Goal: Transaction & Acquisition: Download file/media

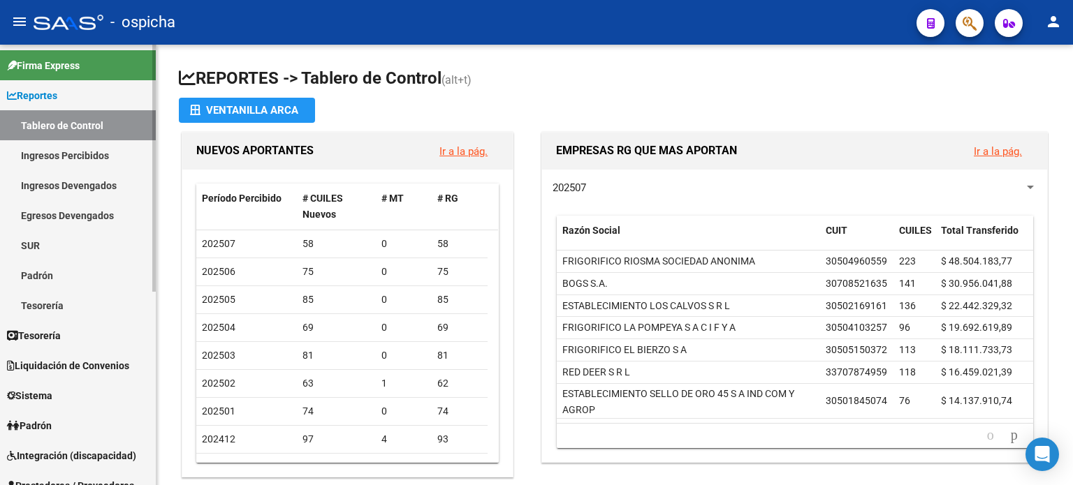
scroll to position [140, 0]
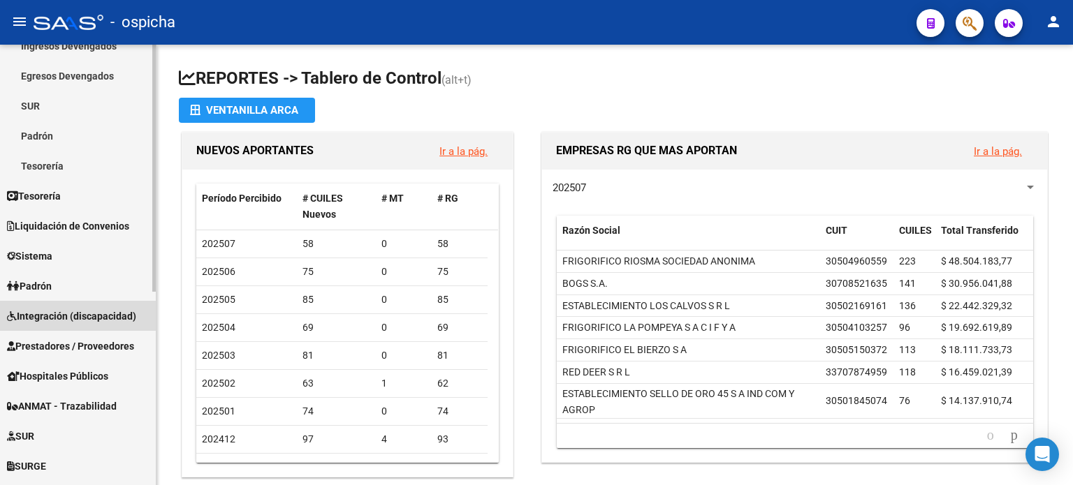
click at [53, 321] on span "Integración (discapacidad)" at bounding box center [71, 316] width 129 height 15
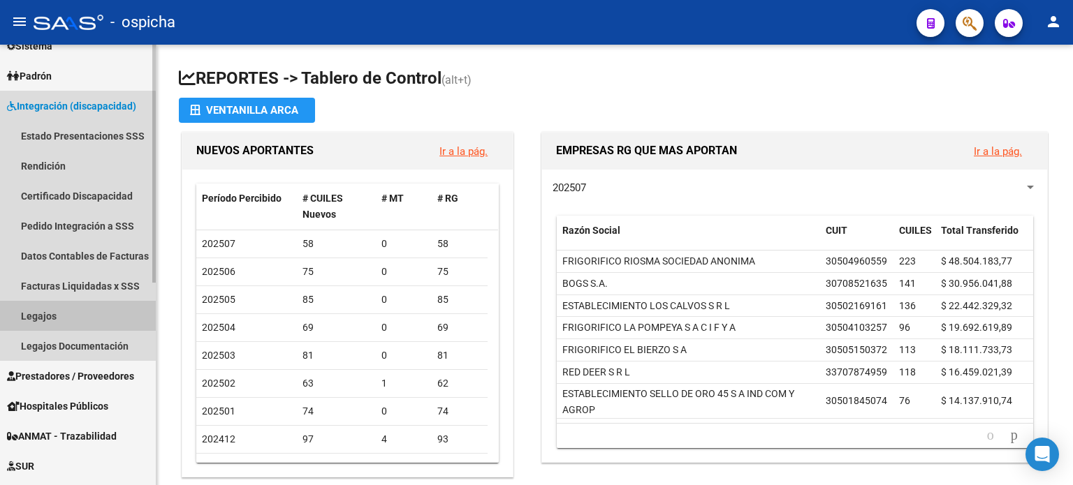
click at [53, 321] on link "Legajos" at bounding box center [78, 316] width 156 height 30
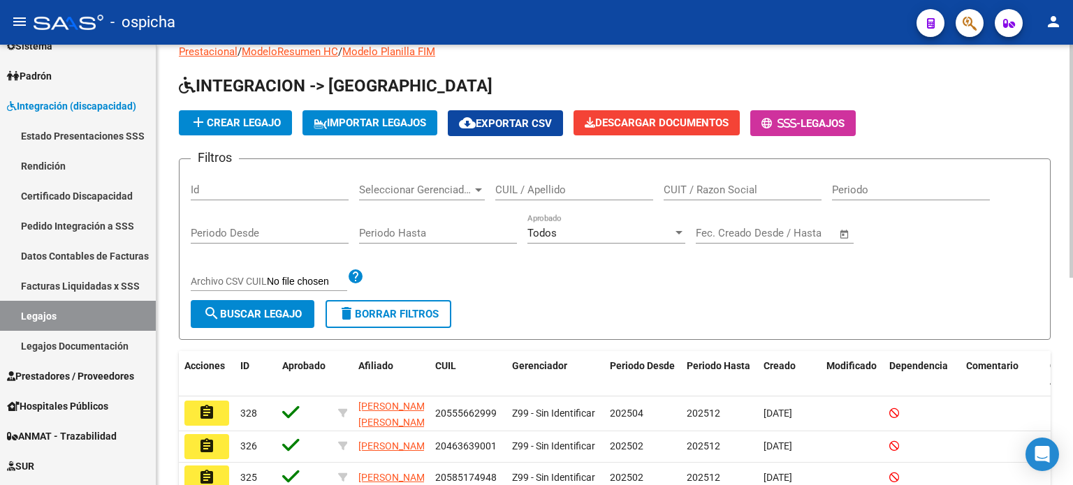
scroll to position [70, 0]
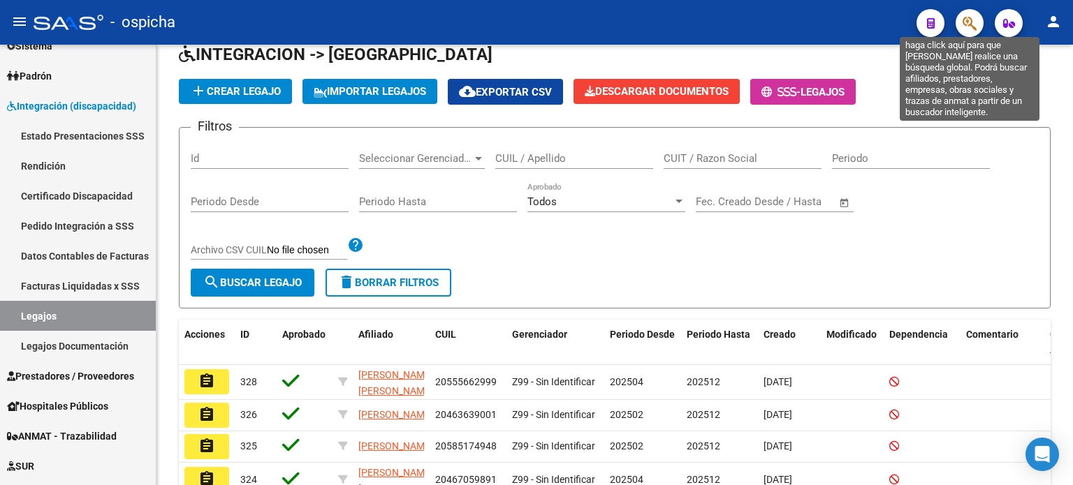
click at [965, 27] on icon "button" at bounding box center [969, 23] width 14 height 16
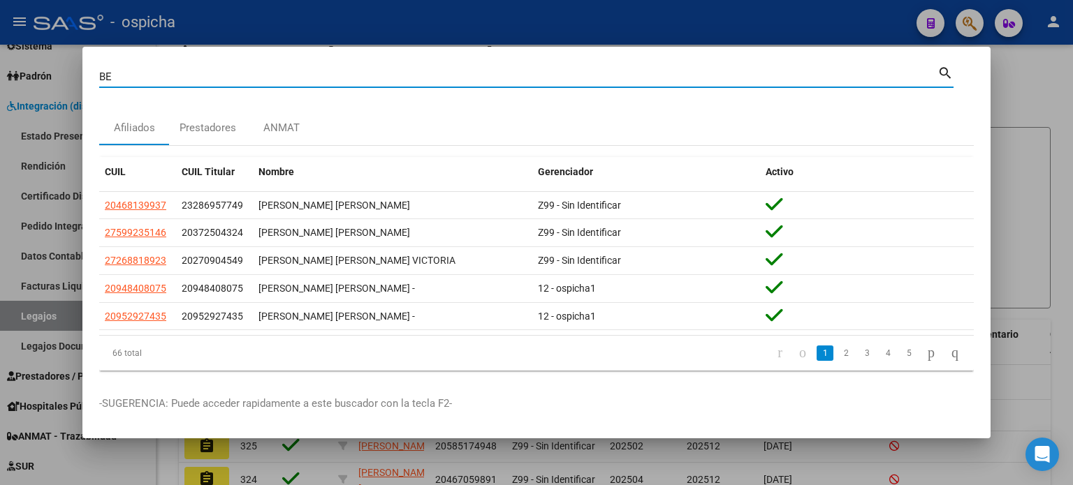
type input "B"
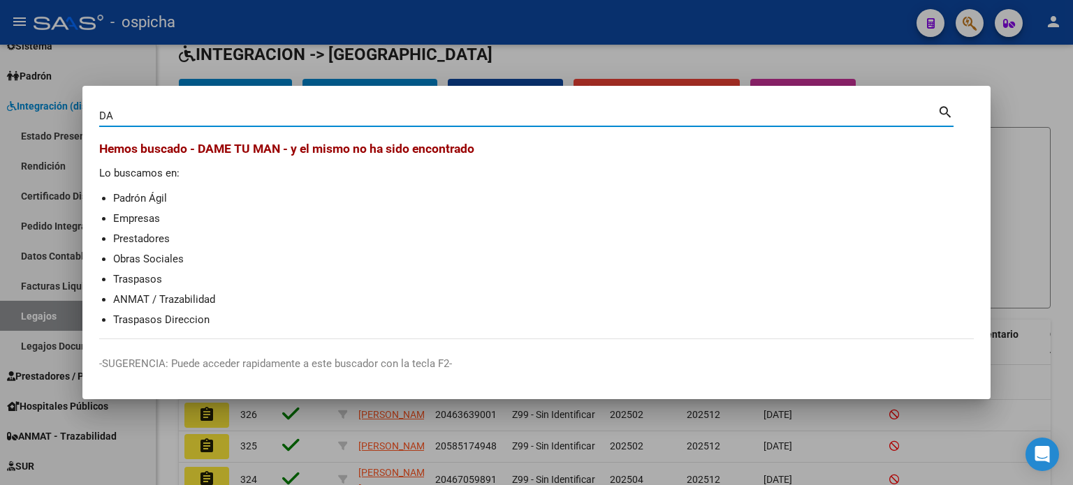
type input "D"
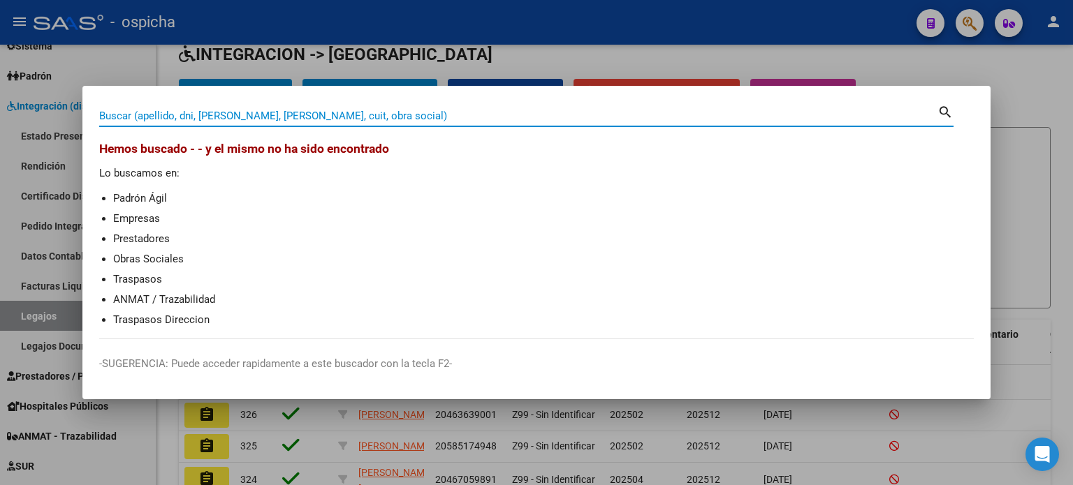
click at [896, 52] on div at bounding box center [536, 242] width 1073 height 485
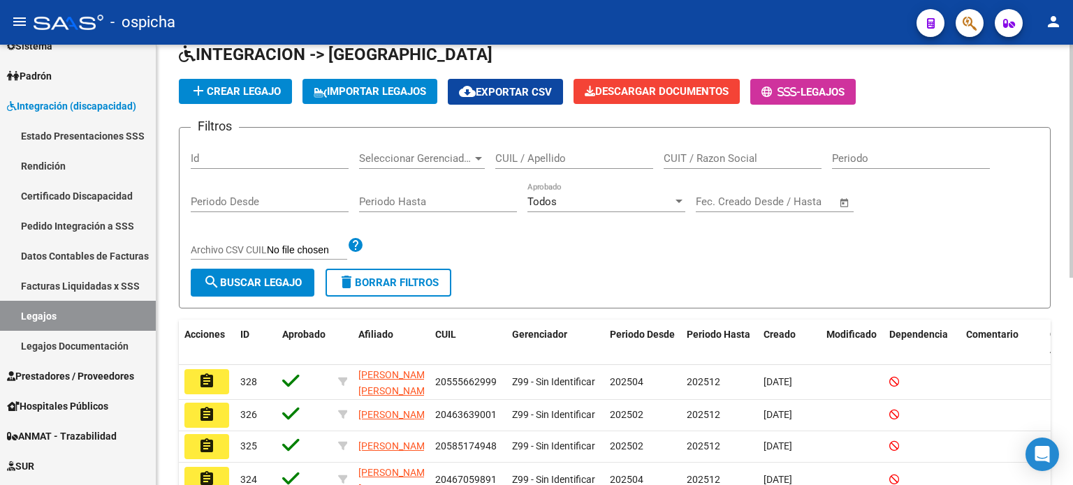
click at [568, 161] on input "CUIL / Apellido" at bounding box center [574, 158] width 158 height 13
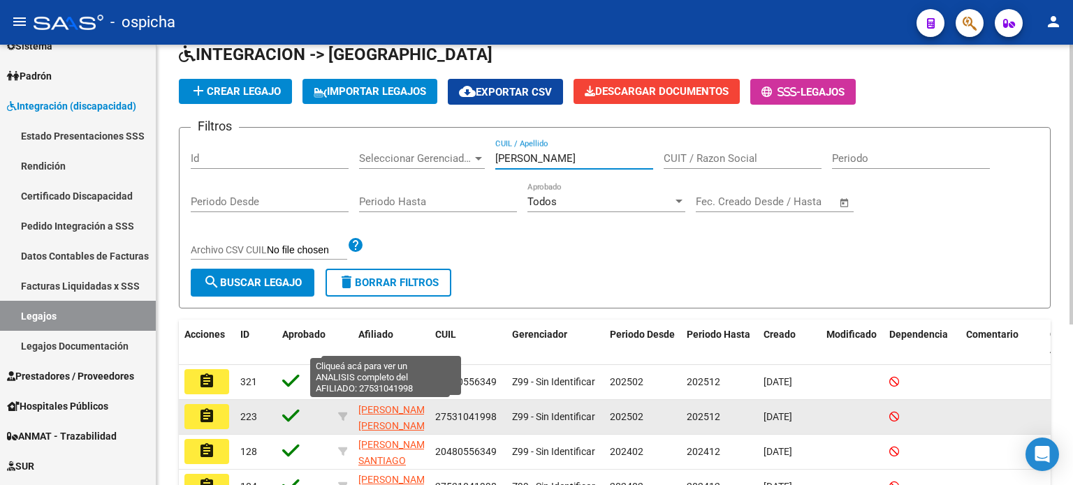
type input "[PERSON_NAME]"
click at [374, 420] on span "[PERSON_NAME] [PERSON_NAME]" at bounding box center [395, 417] width 75 height 27
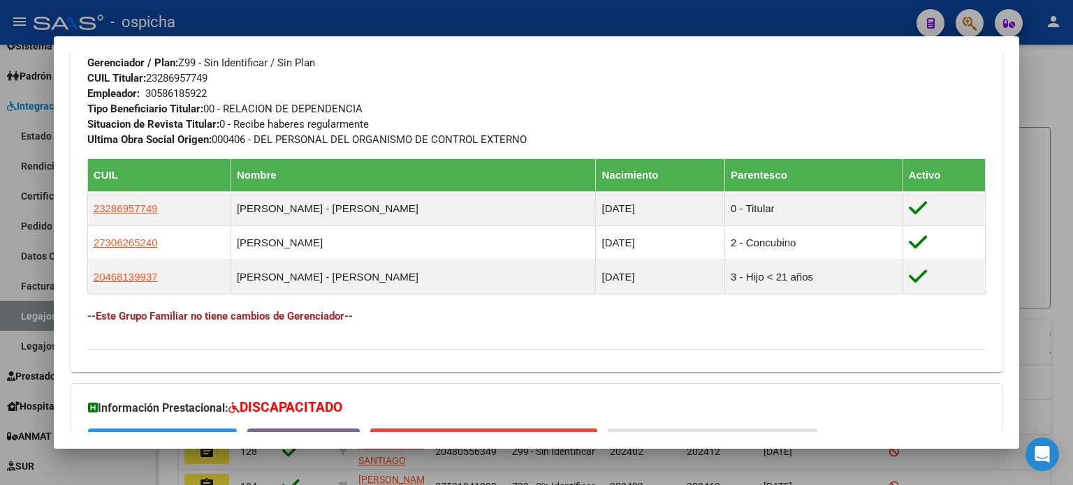
scroll to position [858, 0]
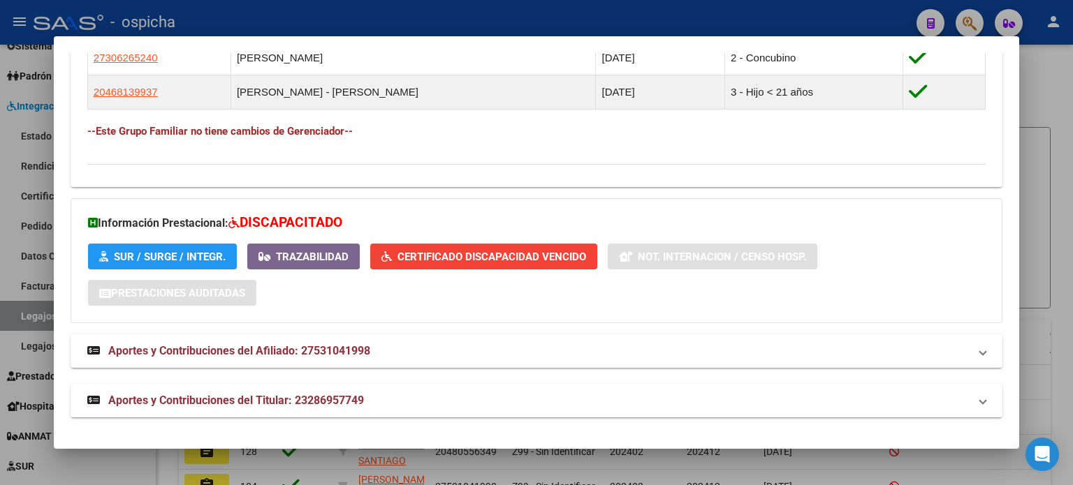
drag, startPoint x: 85, startPoint y: 253, endPoint x: 914, endPoint y: 150, distance: 835.3
copy div "Loremipsu: Dolors: AMETCO Adipis Elit Seddoe: 97/05/0303 Temporinci UTLAB: Etdo…"
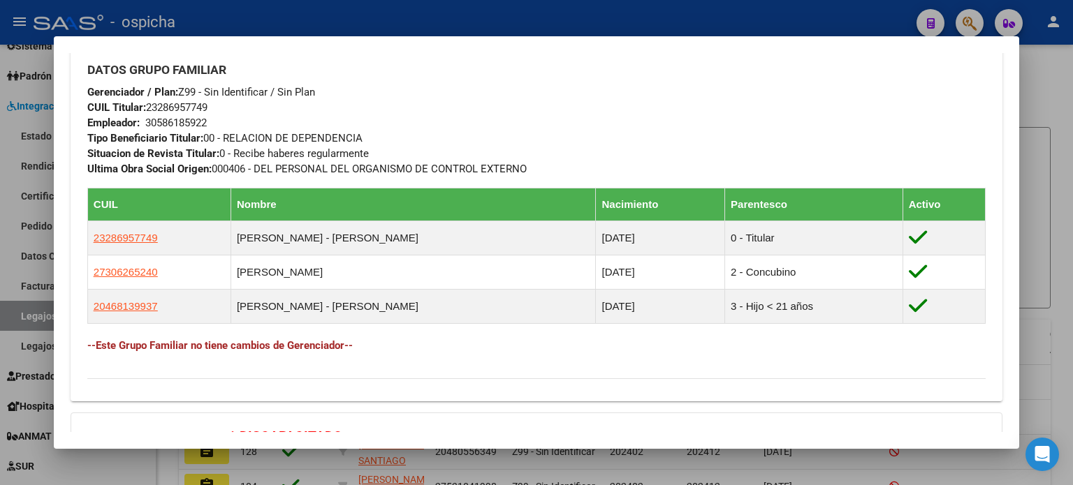
scroll to position [439, 0]
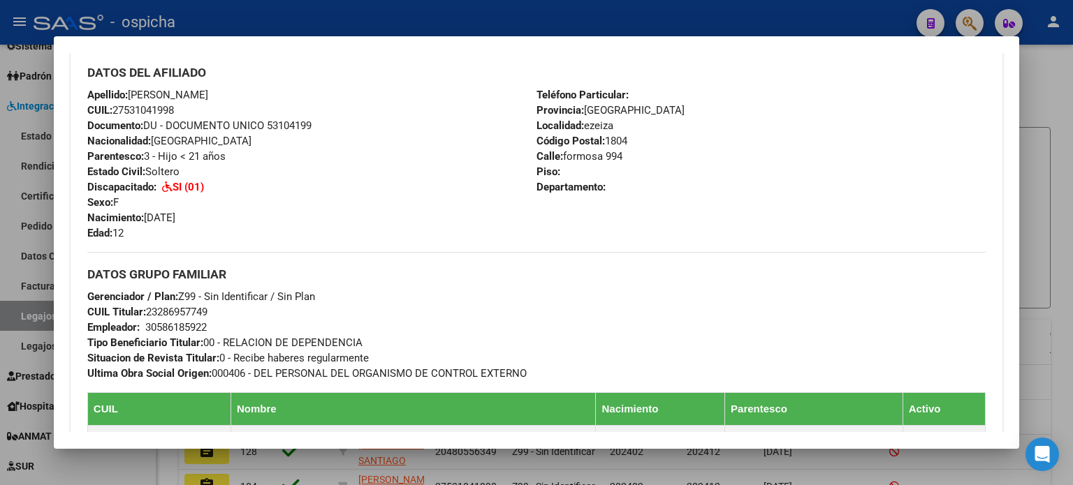
click at [1047, 131] on div at bounding box center [536, 242] width 1073 height 485
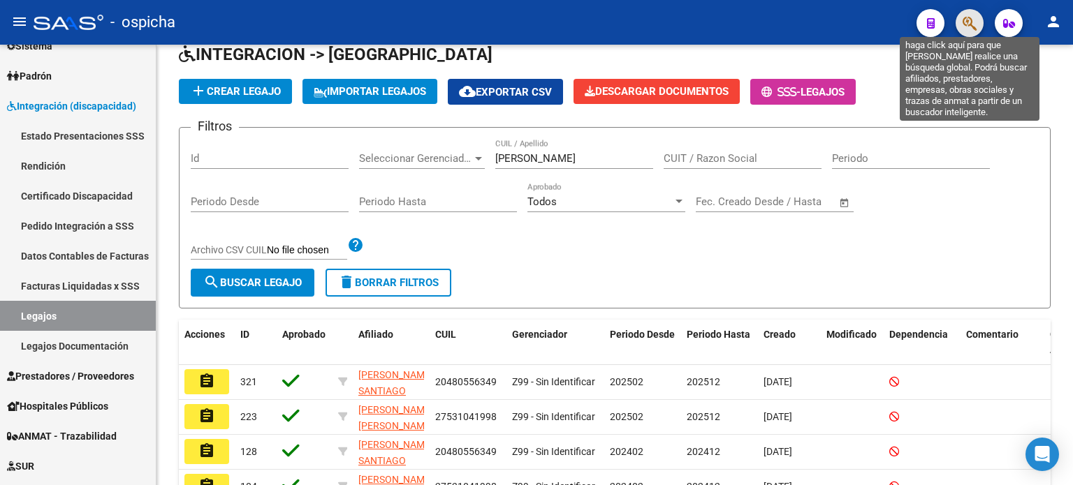
click at [969, 27] on icon "button" at bounding box center [969, 23] width 14 height 16
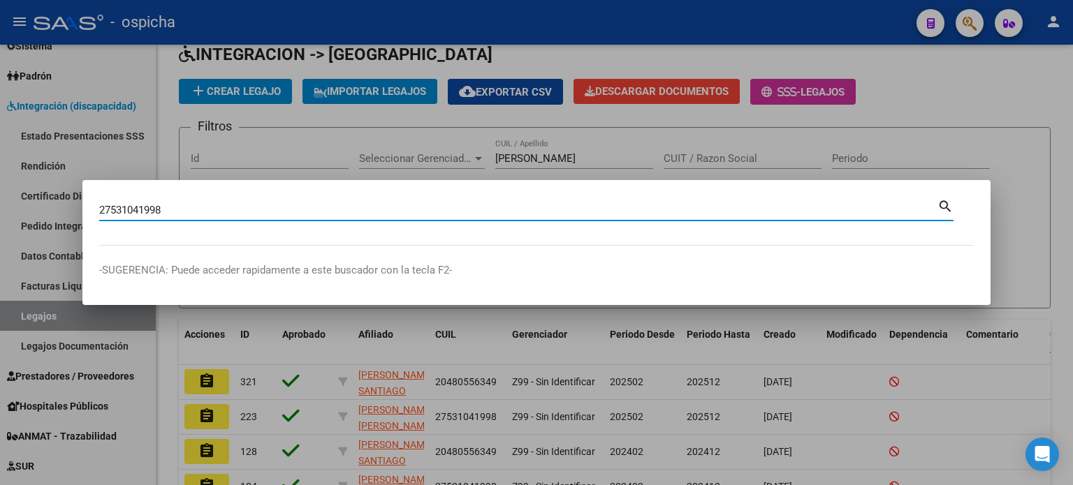
type input "27531041998"
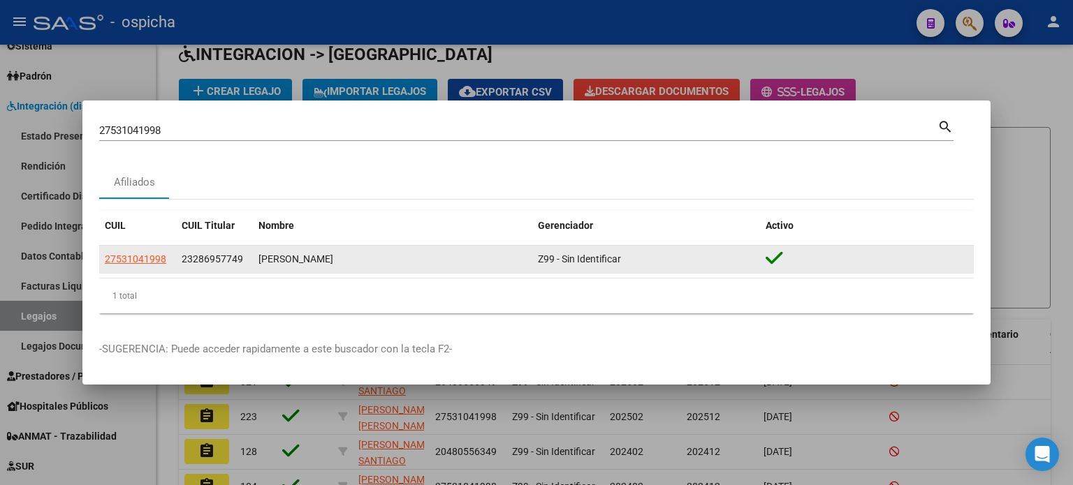
click at [230, 260] on span "23286957749" at bounding box center [212, 258] width 61 height 11
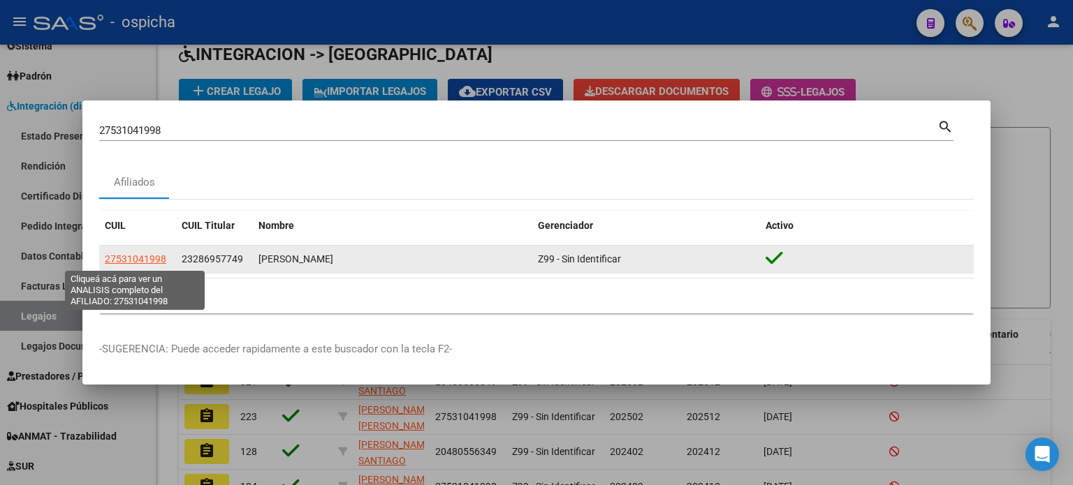
click at [159, 264] on span "27531041998" at bounding box center [135, 258] width 61 height 11
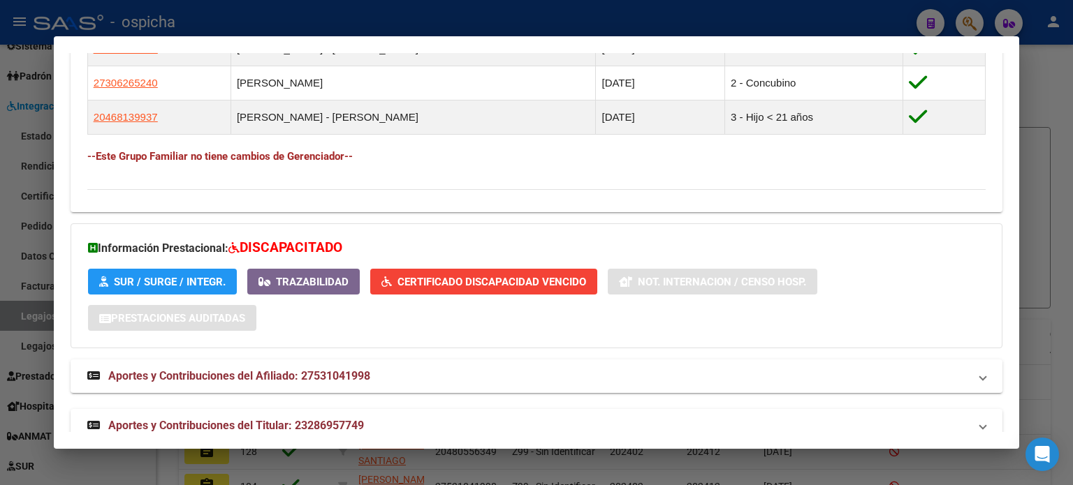
scroll to position [858, 0]
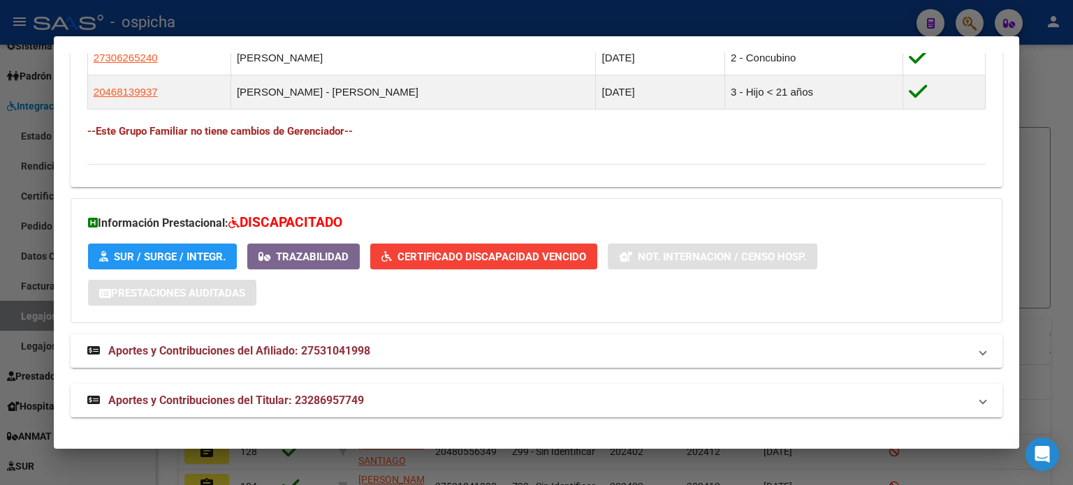
click at [1056, 103] on div at bounding box center [536, 242] width 1073 height 485
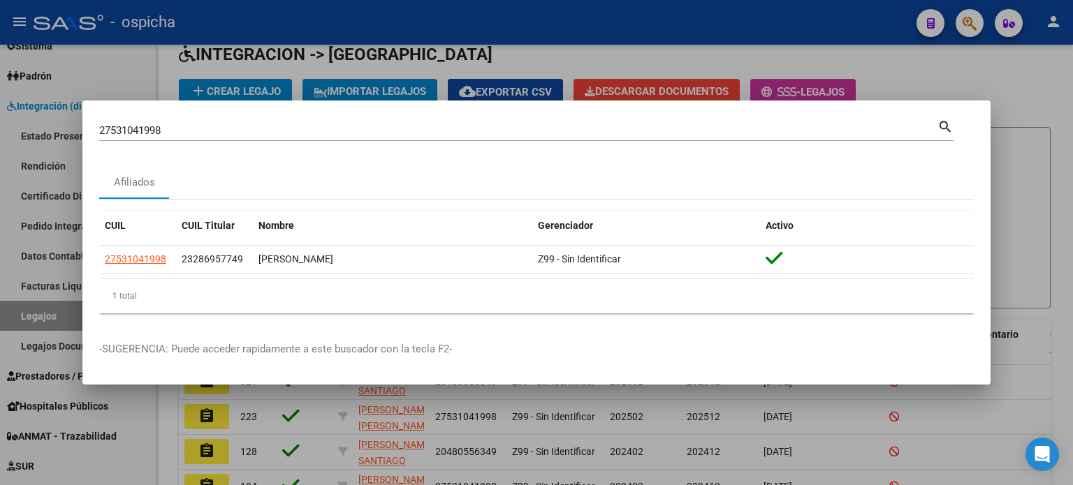
click at [1047, 56] on div at bounding box center [536, 242] width 1073 height 485
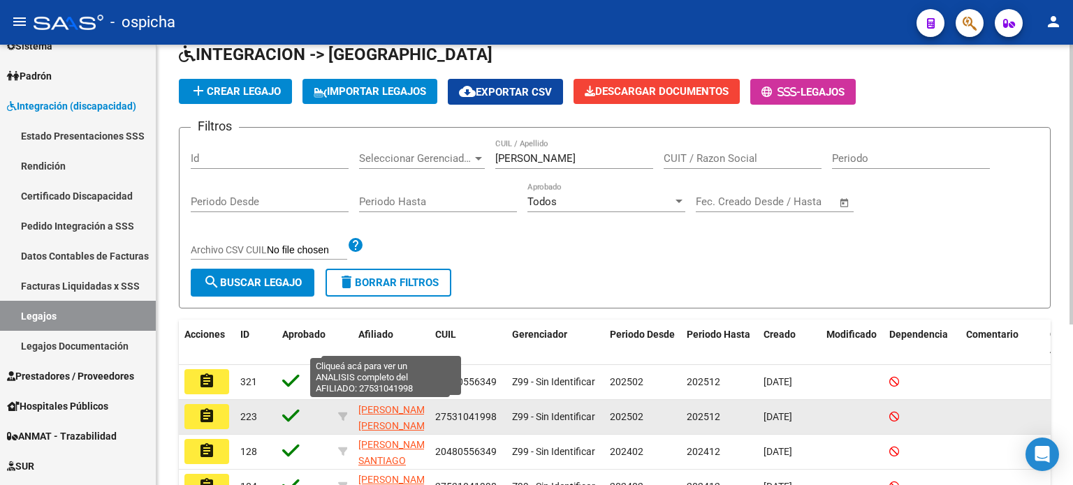
click at [368, 419] on span "[PERSON_NAME] [PERSON_NAME]" at bounding box center [395, 417] width 75 height 27
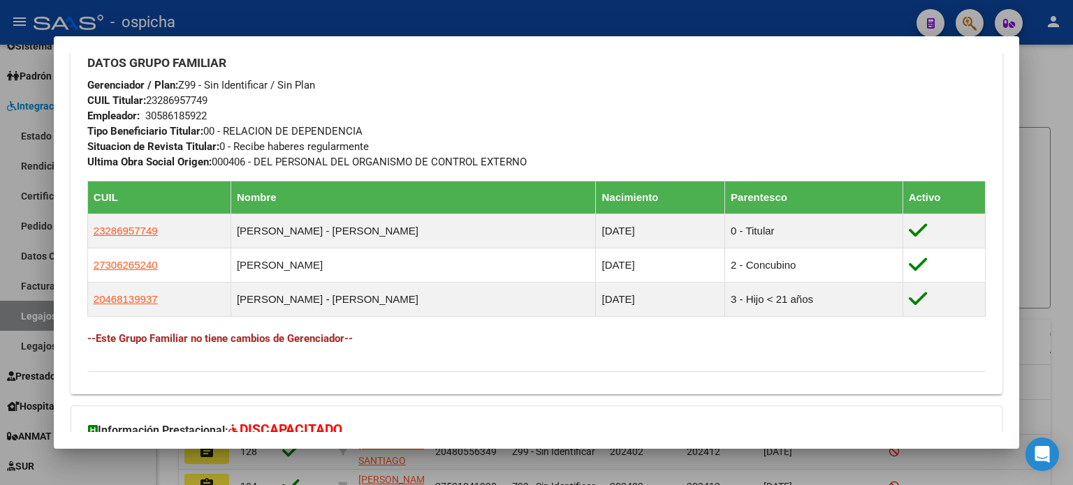
scroll to position [369, 0]
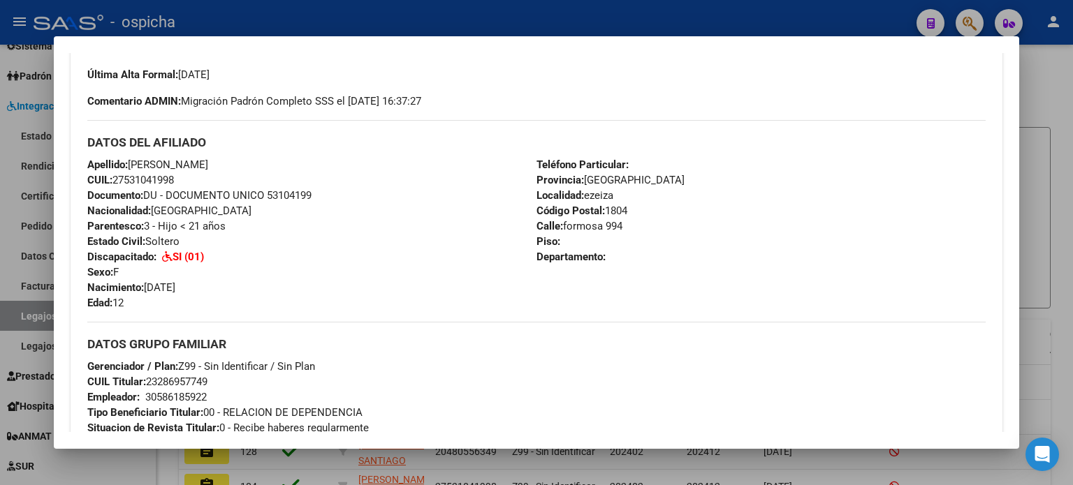
click at [1053, 110] on div at bounding box center [536, 242] width 1073 height 485
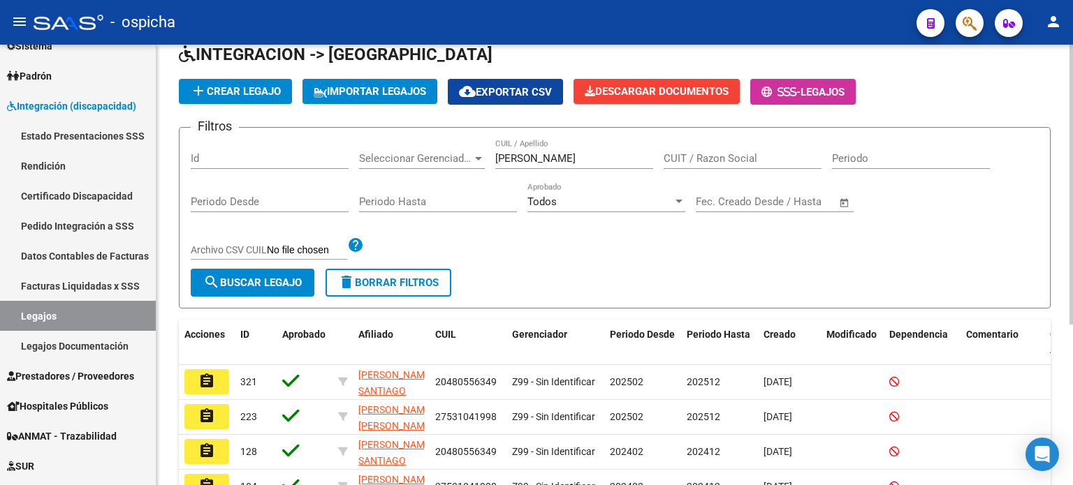
scroll to position [0, 0]
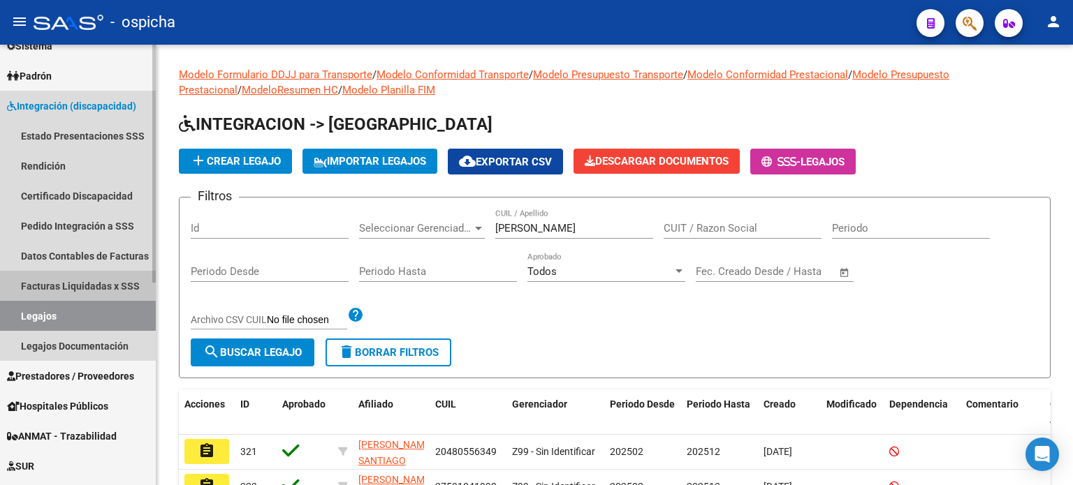
click at [118, 287] on link "Facturas Liquidadas x SSS" at bounding box center [78, 286] width 156 height 30
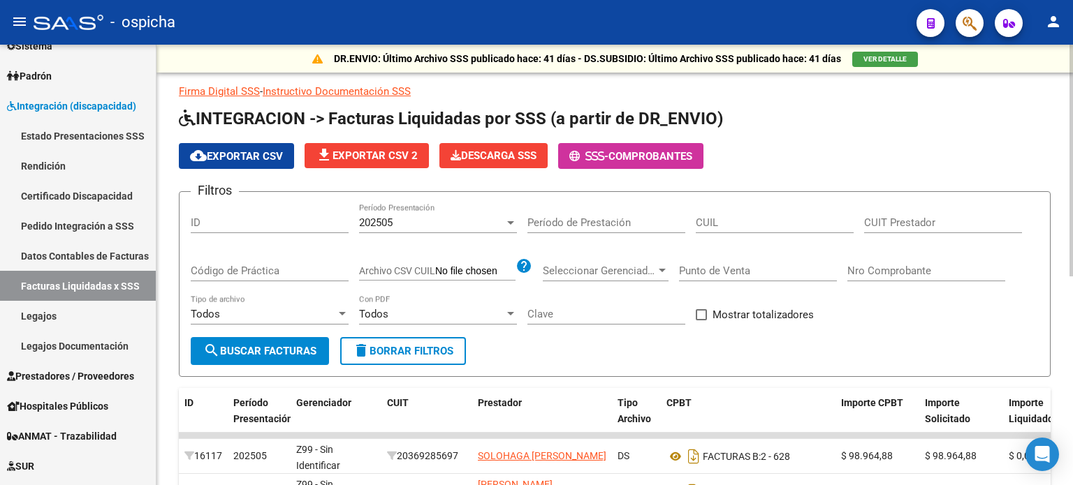
click at [722, 226] on input "CUIL" at bounding box center [774, 222] width 158 height 13
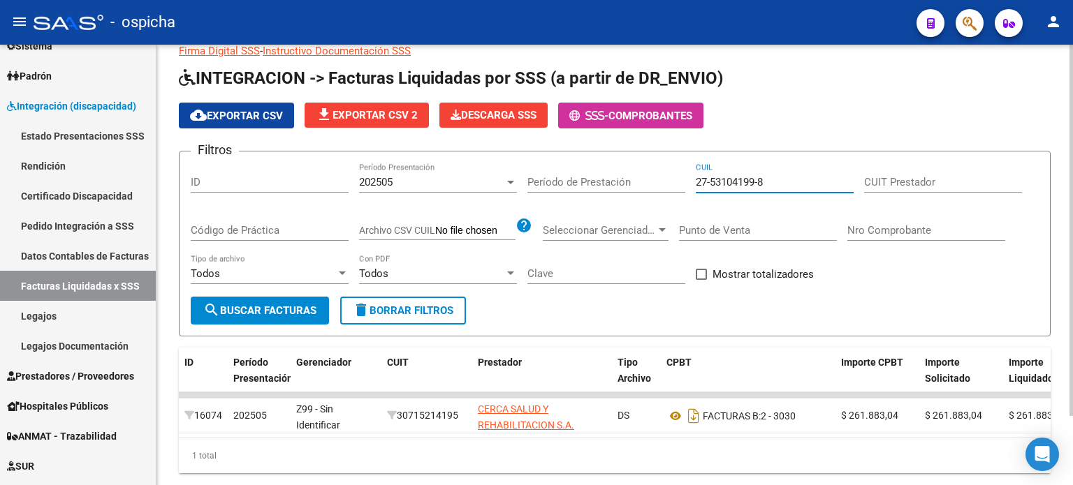
scroll to position [82, 0]
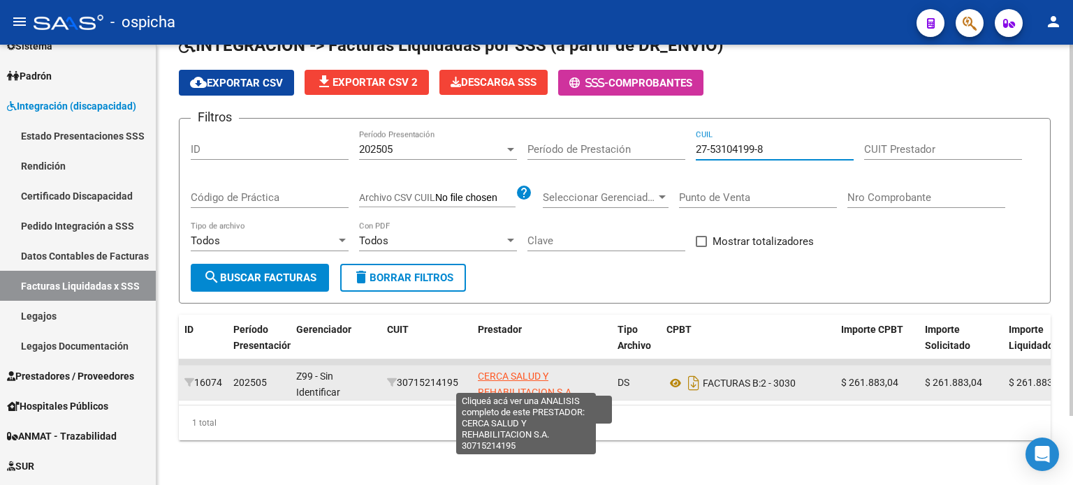
type input "27-53104199-8"
click at [532, 378] on span "CERCA SALUD Y REHABILITACION S.A." at bounding box center [526, 384] width 96 height 27
type textarea "30715214195"
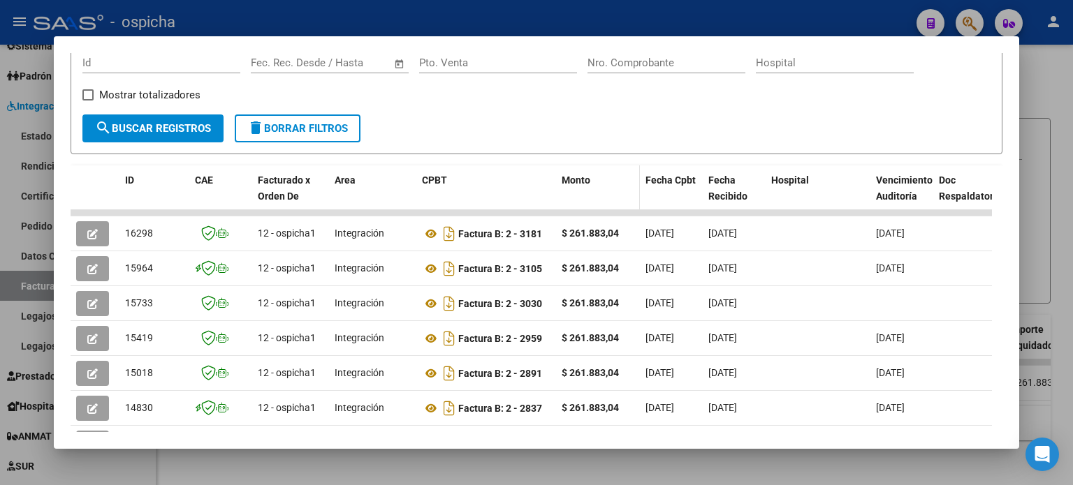
scroll to position [290, 0]
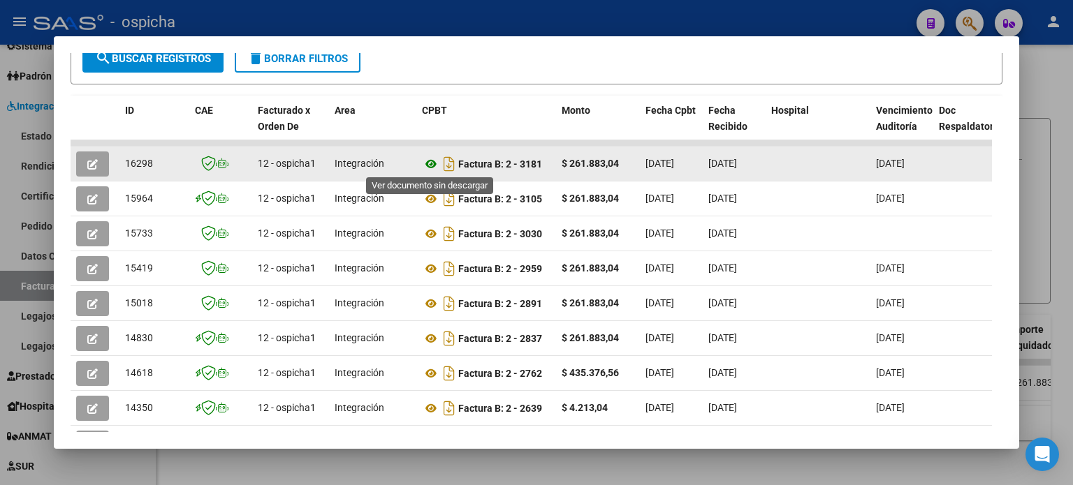
click at [432, 167] on icon at bounding box center [431, 164] width 18 height 17
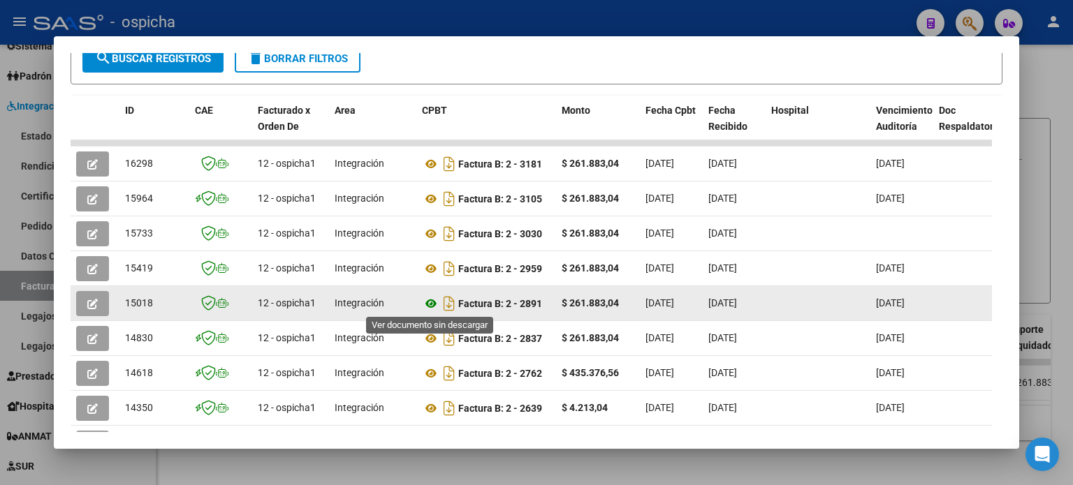
click at [431, 303] on icon at bounding box center [431, 303] width 18 height 17
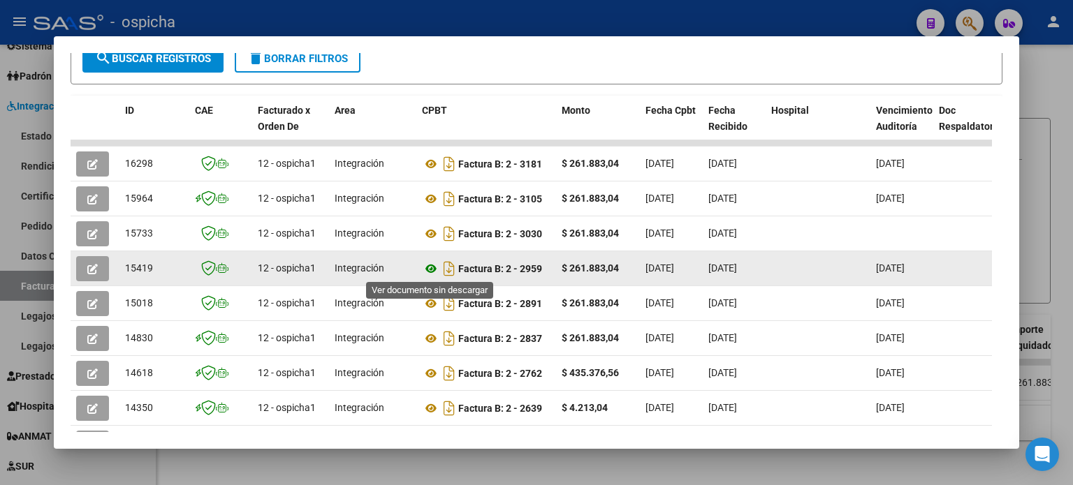
click at [434, 269] on icon at bounding box center [431, 268] width 18 height 17
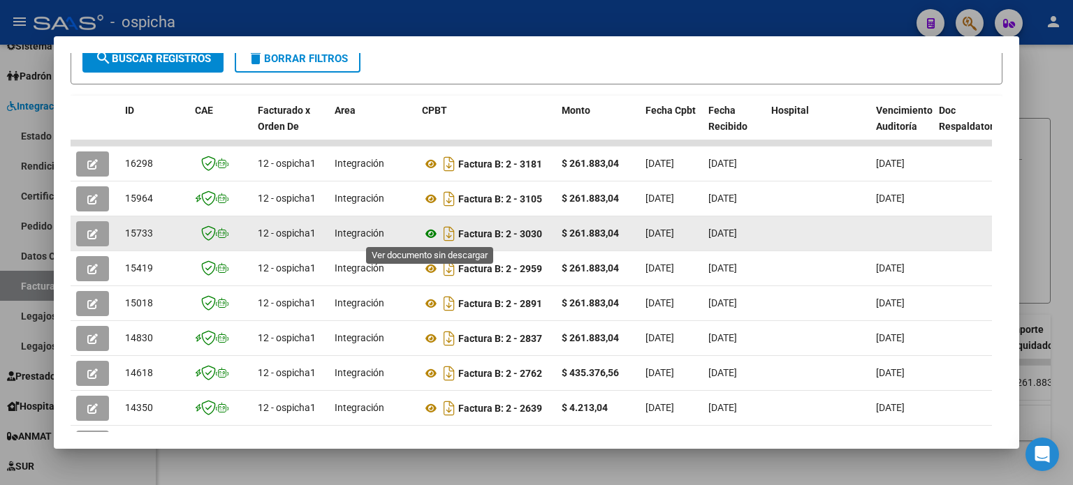
click at [434, 235] on icon at bounding box center [431, 234] width 18 height 17
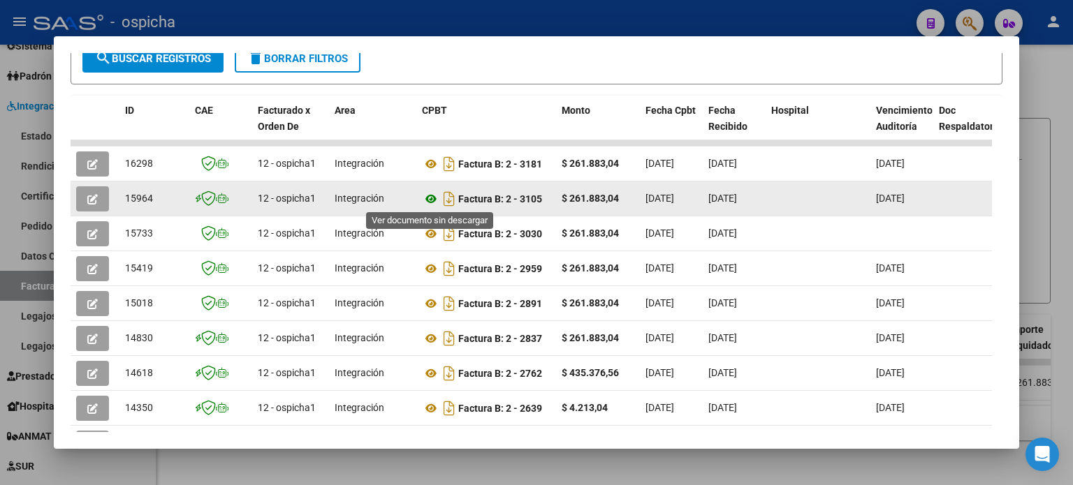
click at [432, 195] on icon at bounding box center [431, 199] width 18 height 17
